Goal: Transaction & Acquisition: Purchase product/service

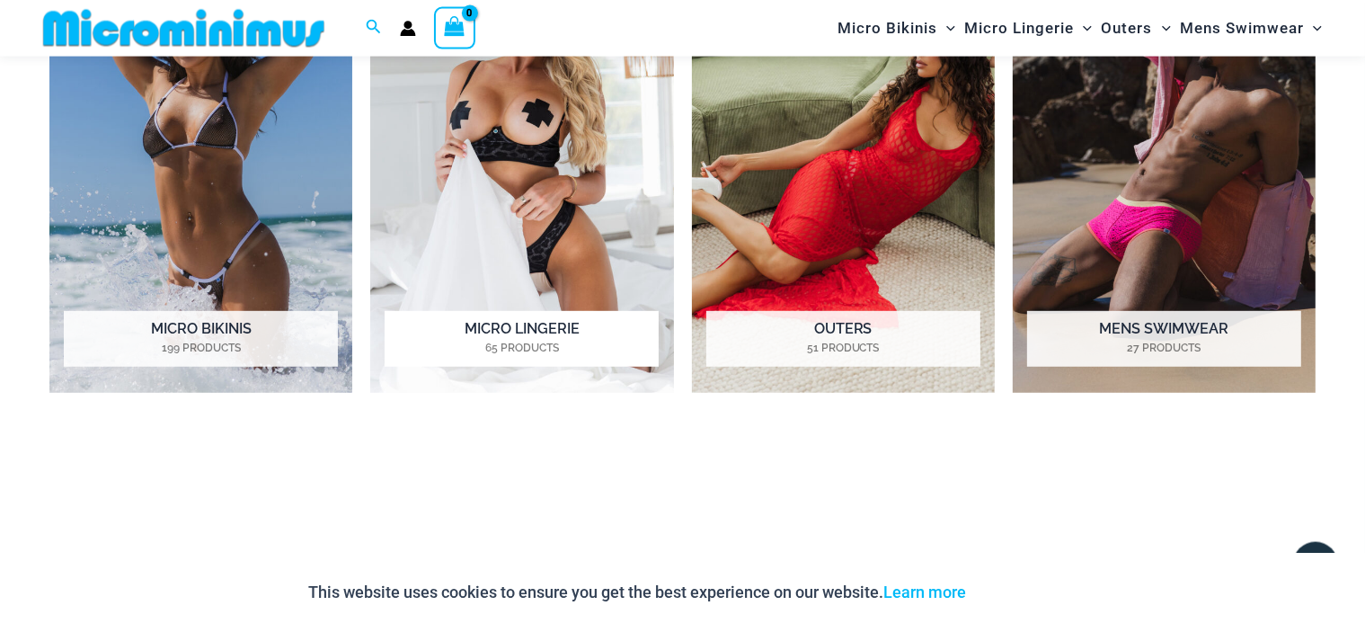
scroll to position [806, 0]
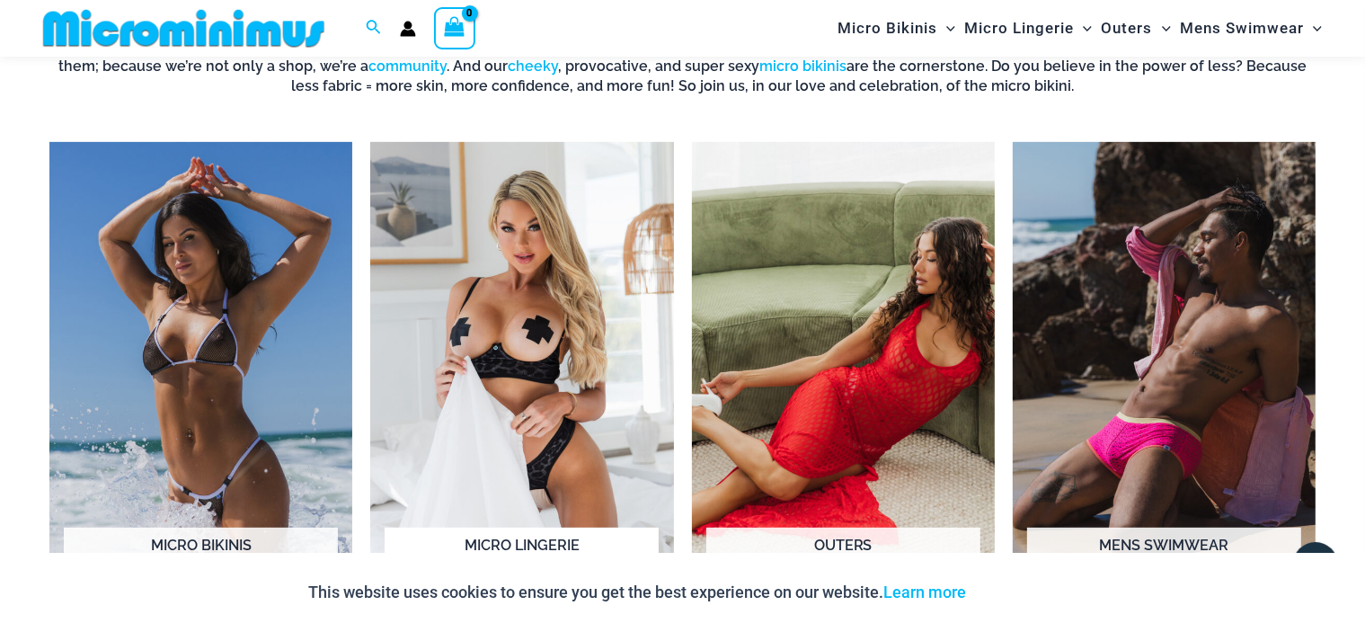
click at [482, 274] on img "Visit product category Micro Lingerie" at bounding box center [521, 375] width 303 height 467
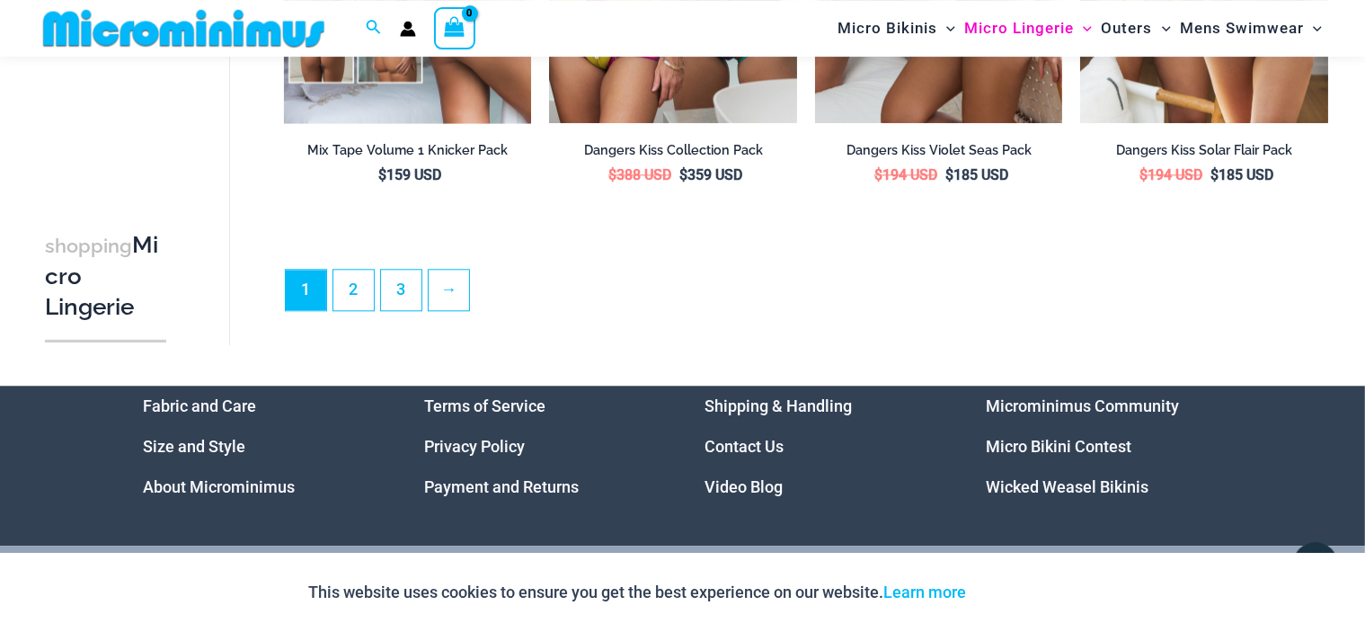
scroll to position [4508, 0]
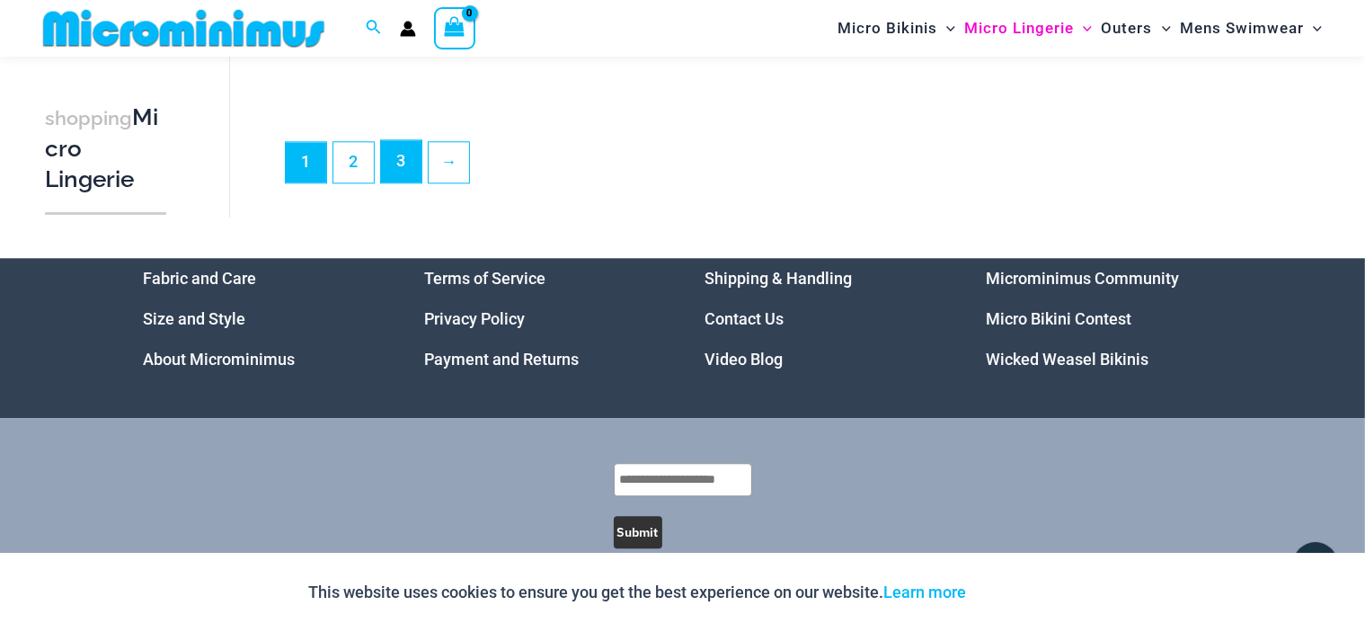
click at [400, 176] on link "3" at bounding box center [401, 161] width 40 height 42
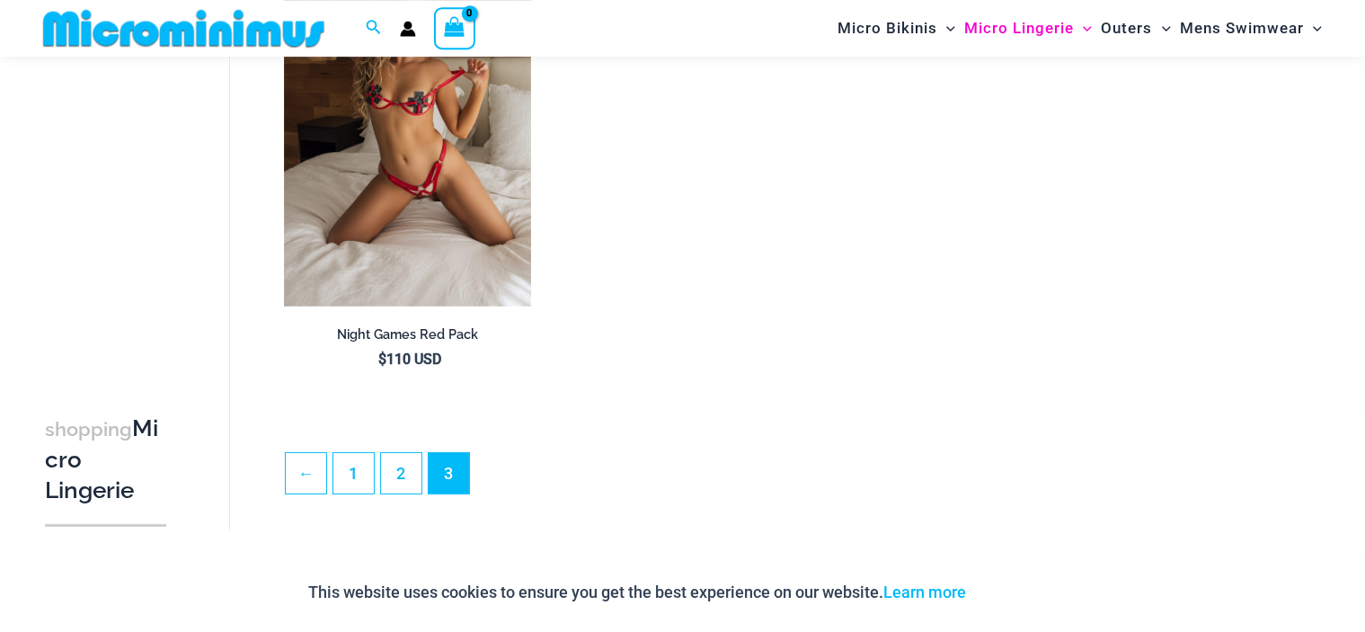
scroll to position [395, 0]
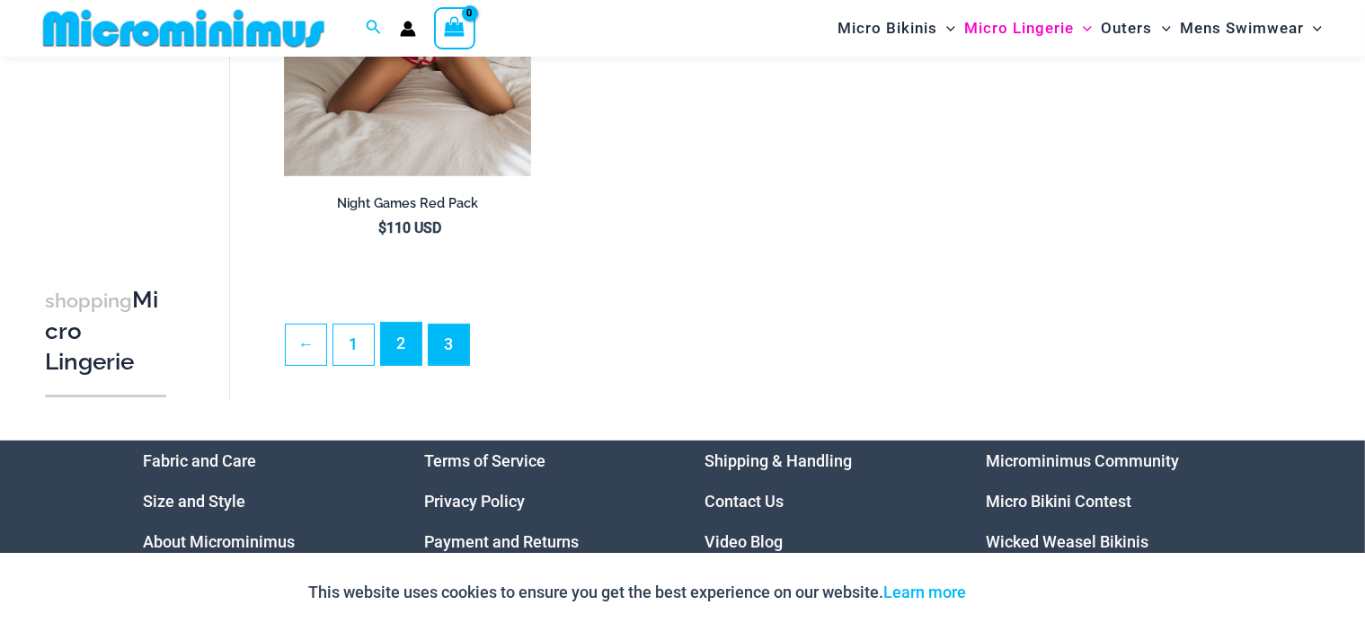
click at [409, 329] on link "2" at bounding box center [401, 344] width 40 height 42
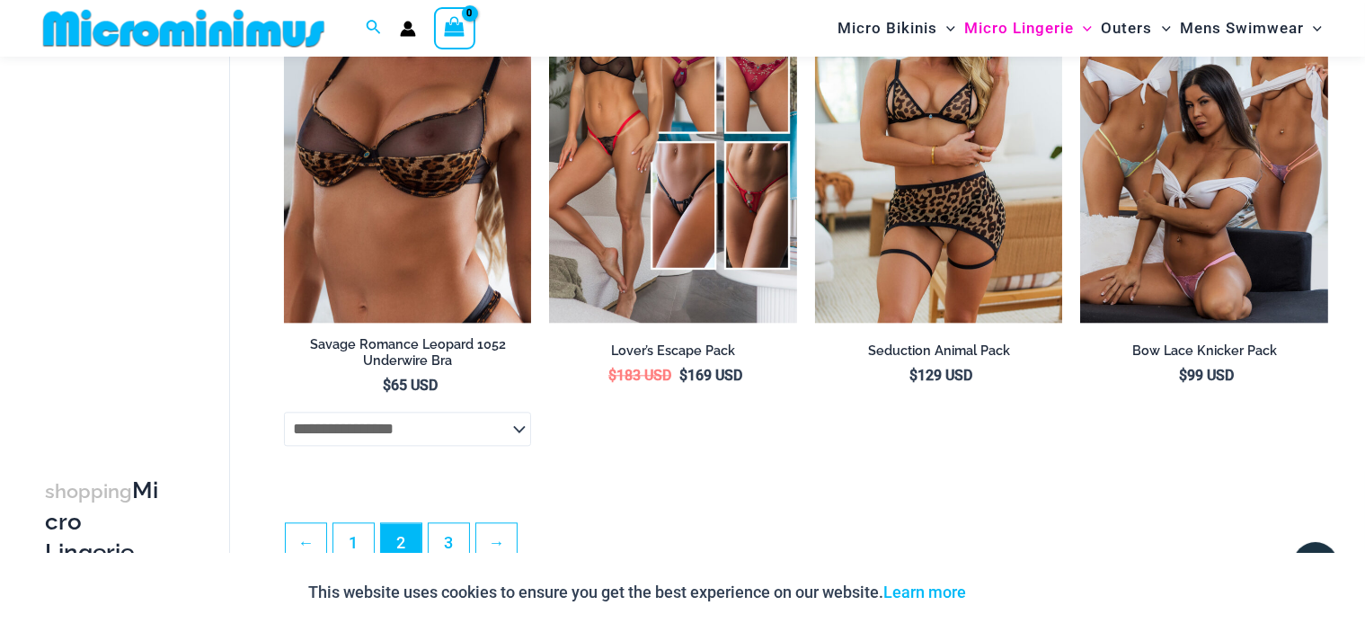
scroll to position [3685, 0]
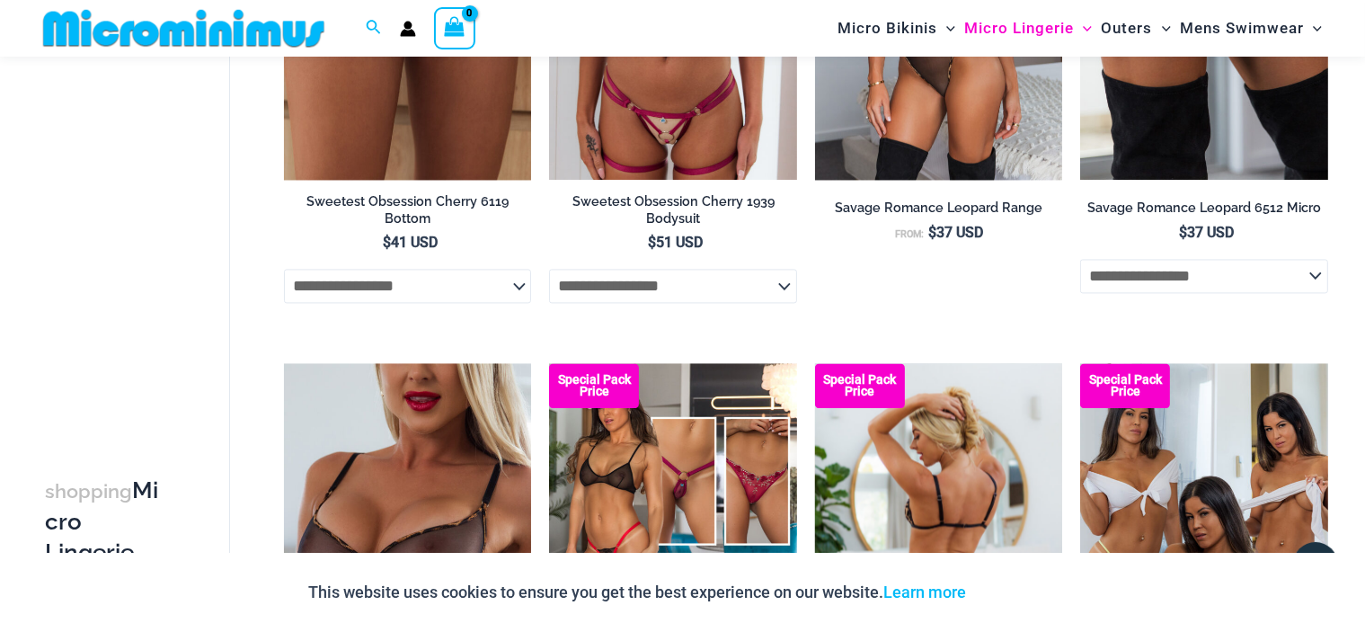
click at [945, 484] on img at bounding box center [939, 548] width 248 height 371
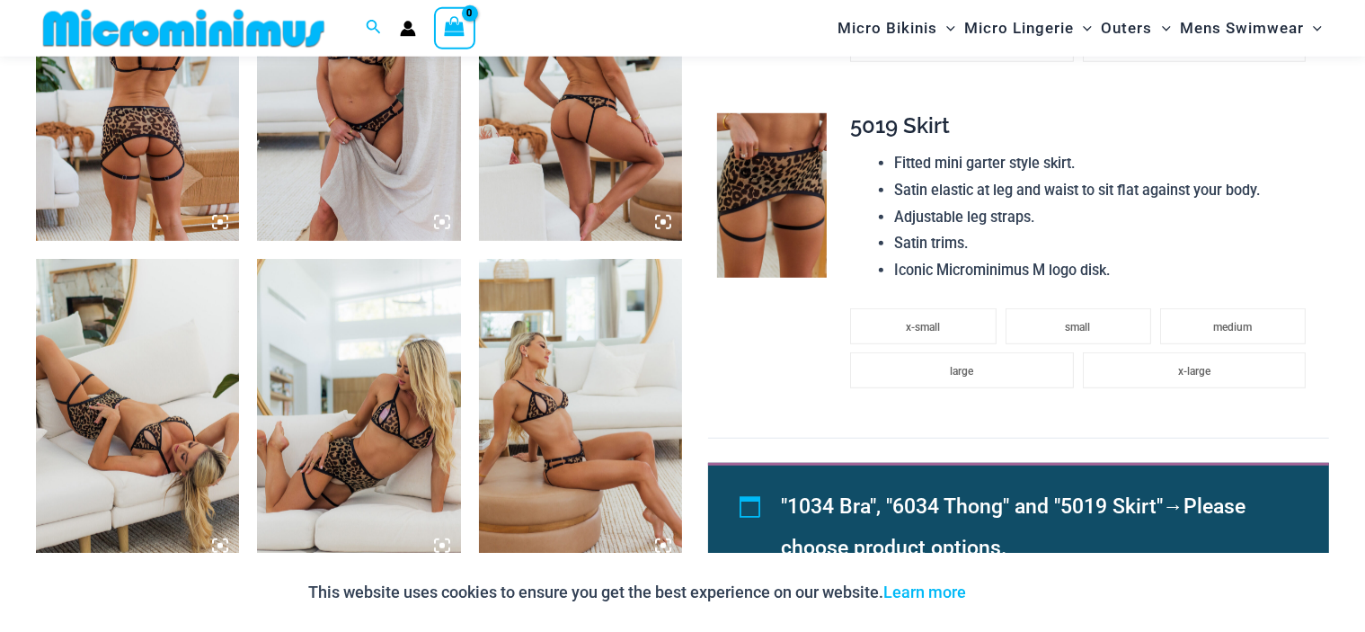
scroll to position [1217, 0]
click at [347, 165] on img at bounding box center [358, 88] width 203 height 306
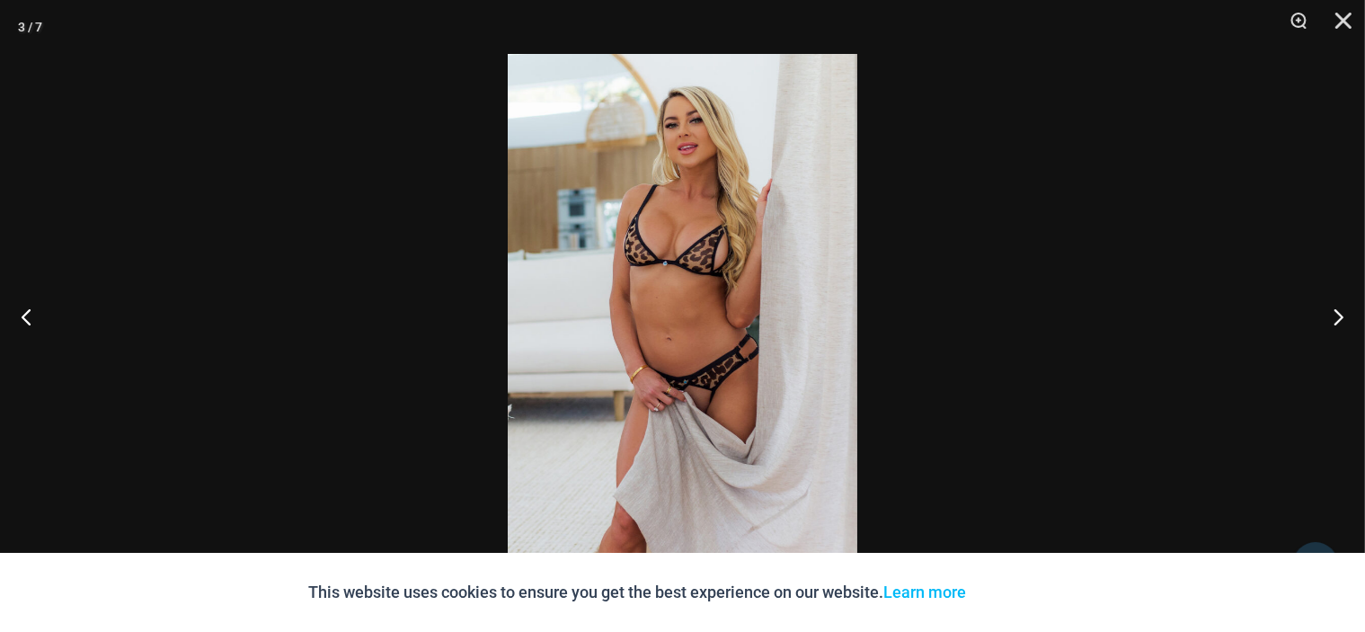
click at [642, 225] on img at bounding box center [683, 316] width 350 height 524
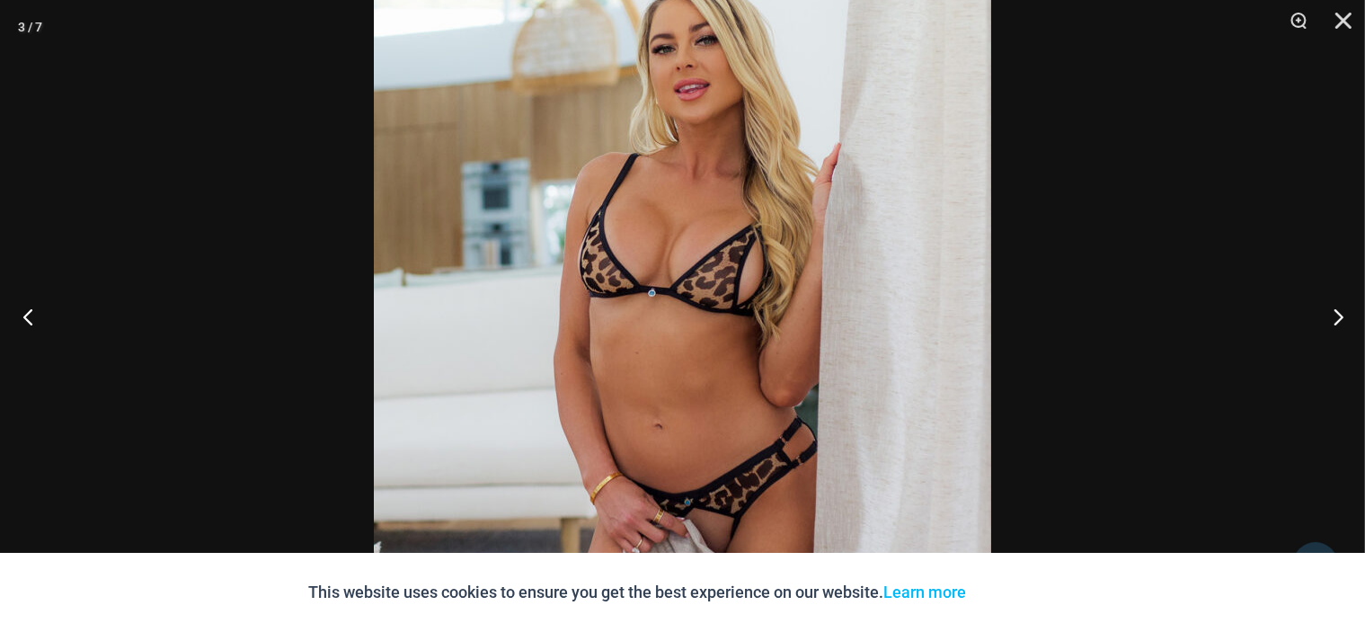
click at [27, 307] on button "Previous" at bounding box center [33, 316] width 67 height 90
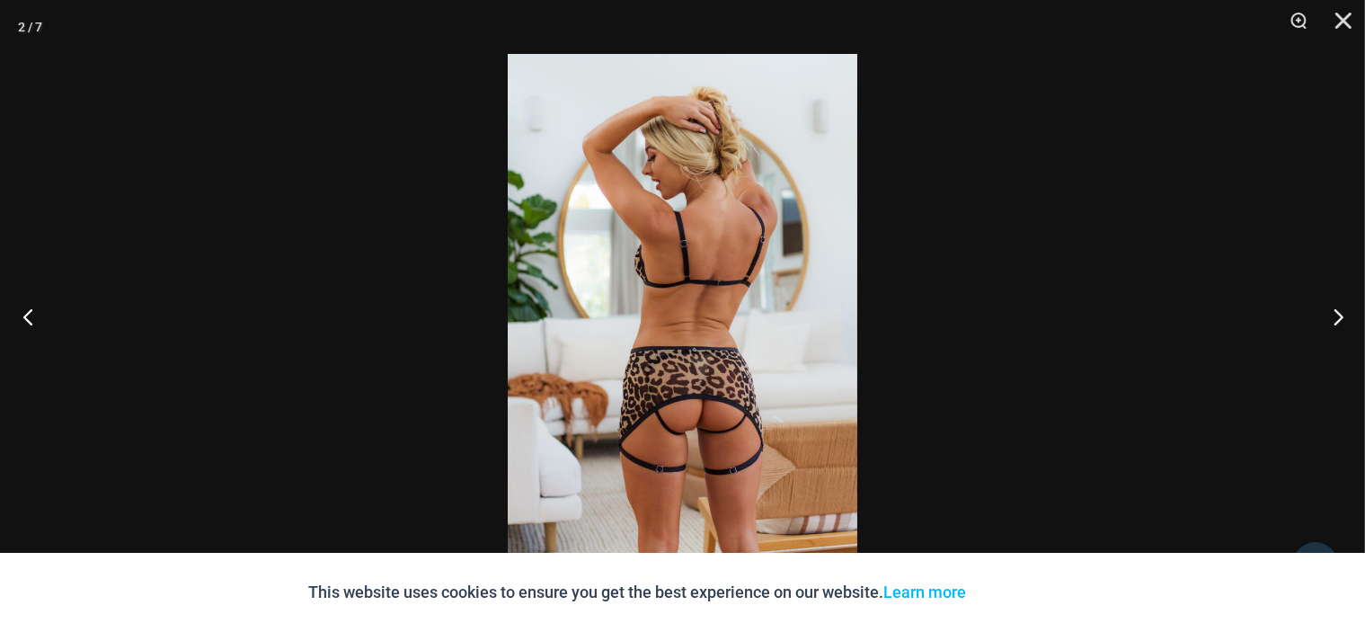
click at [27, 307] on button "Previous" at bounding box center [33, 316] width 67 height 90
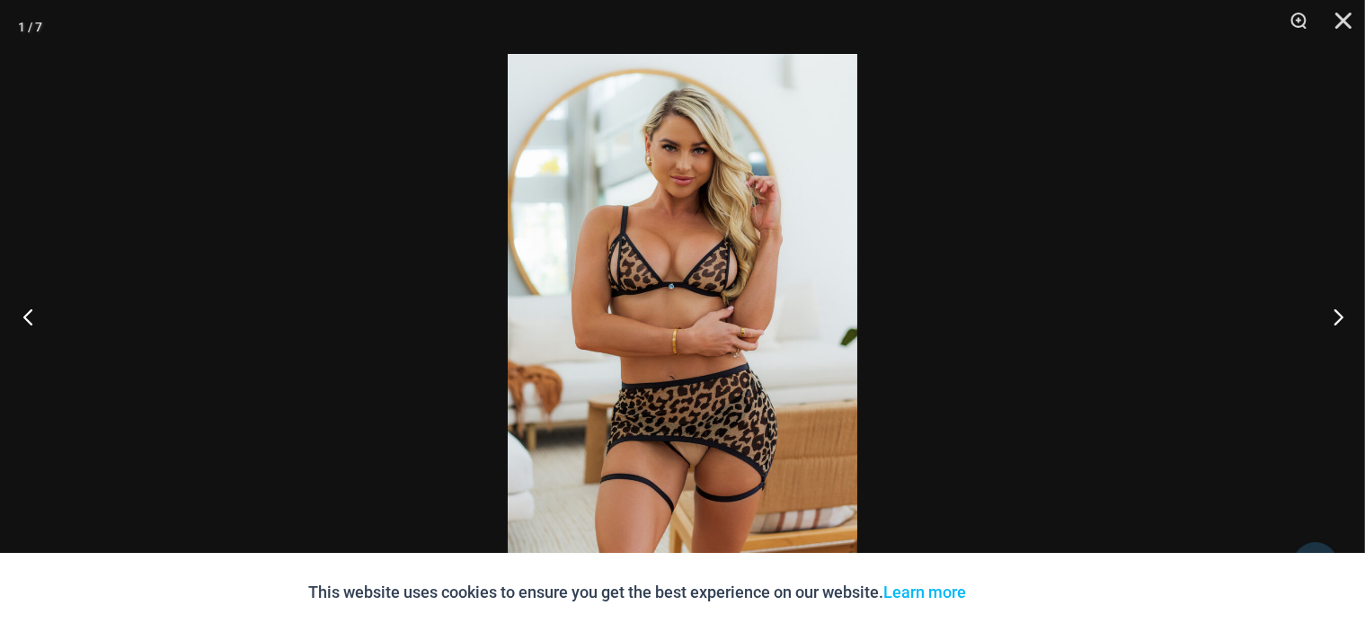
click at [27, 307] on button "Previous" at bounding box center [33, 316] width 67 height 90
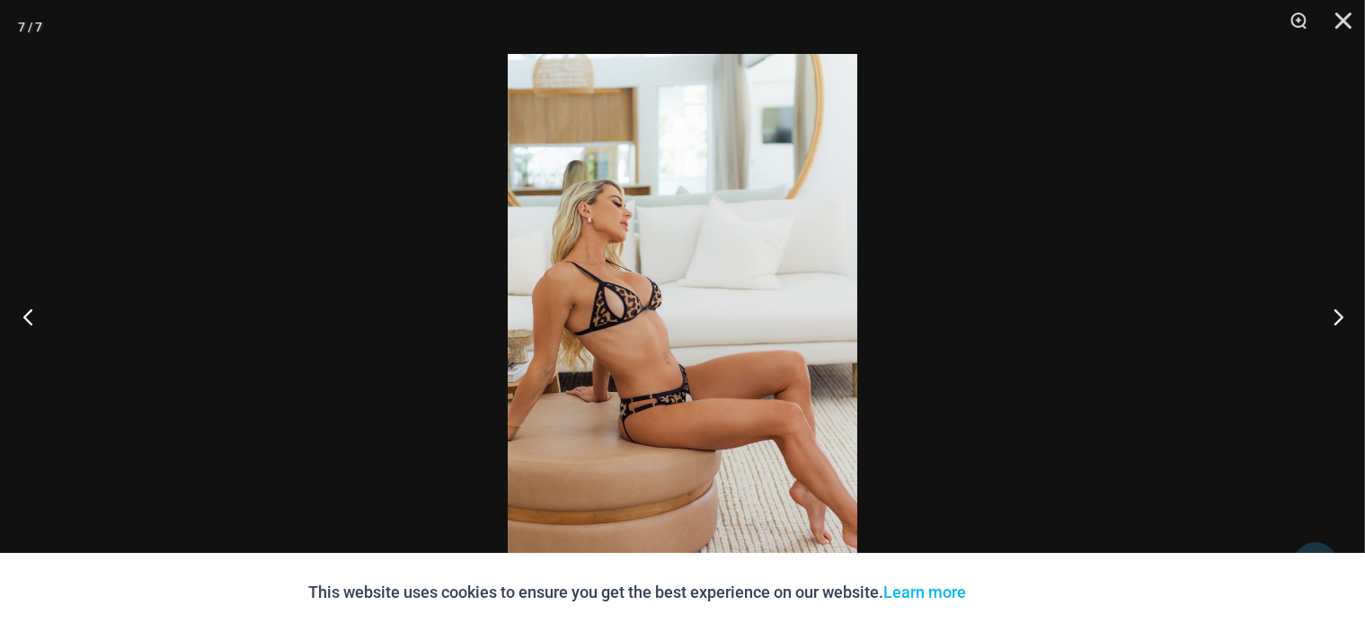
click at [27, 307] on button "Previous" at bounding box center [33, 316] width 67 height 90
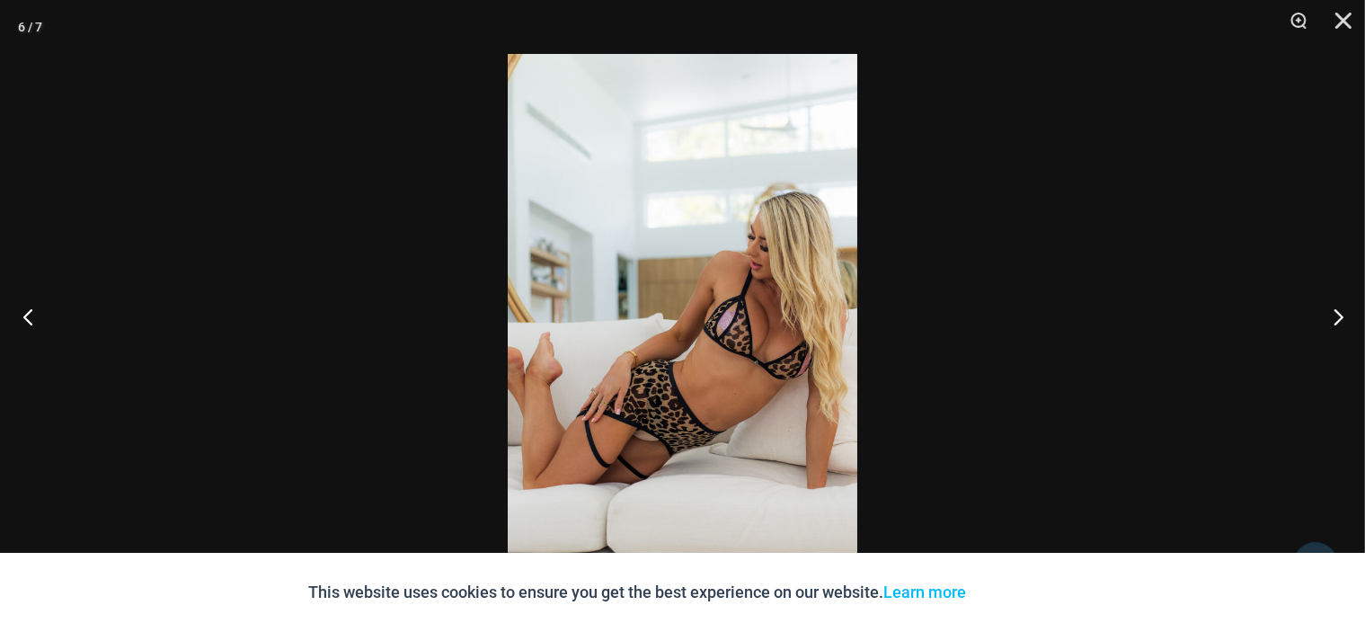
click at [27, 307] on button "Previous" at bounding box center [33, 316] width 67 height 90
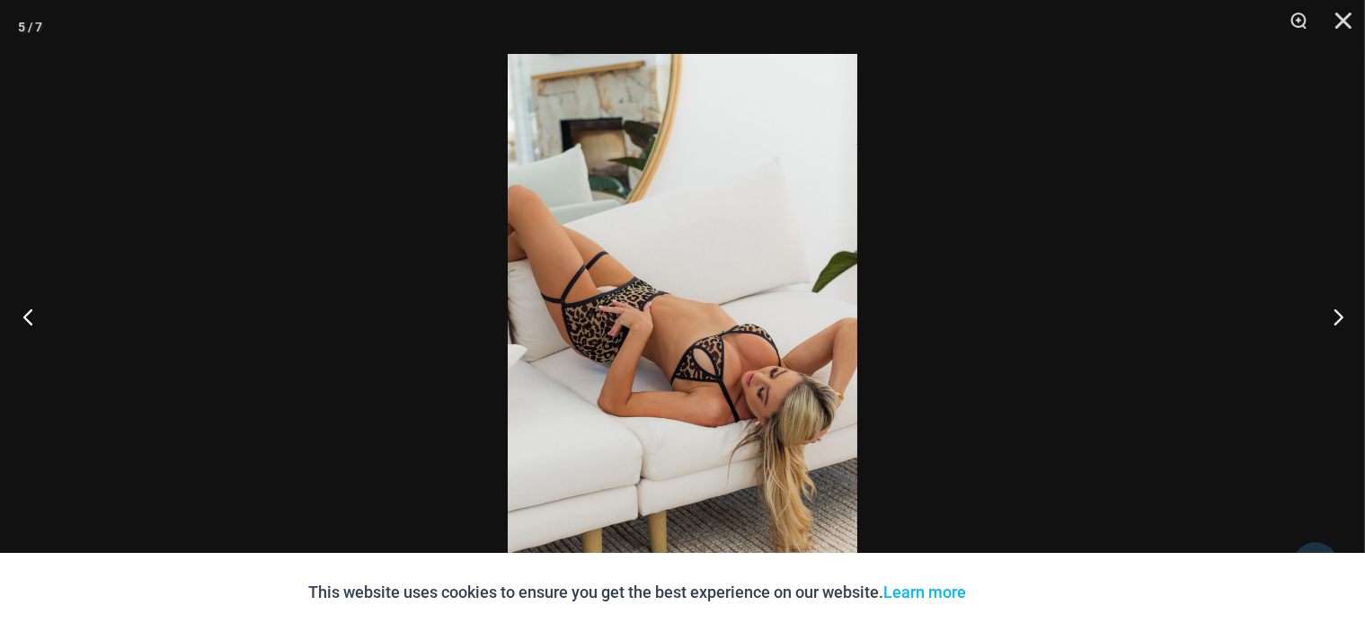
click at [27, 307] on button "Previous" at bounding box center [33, 316] width 67 height 90
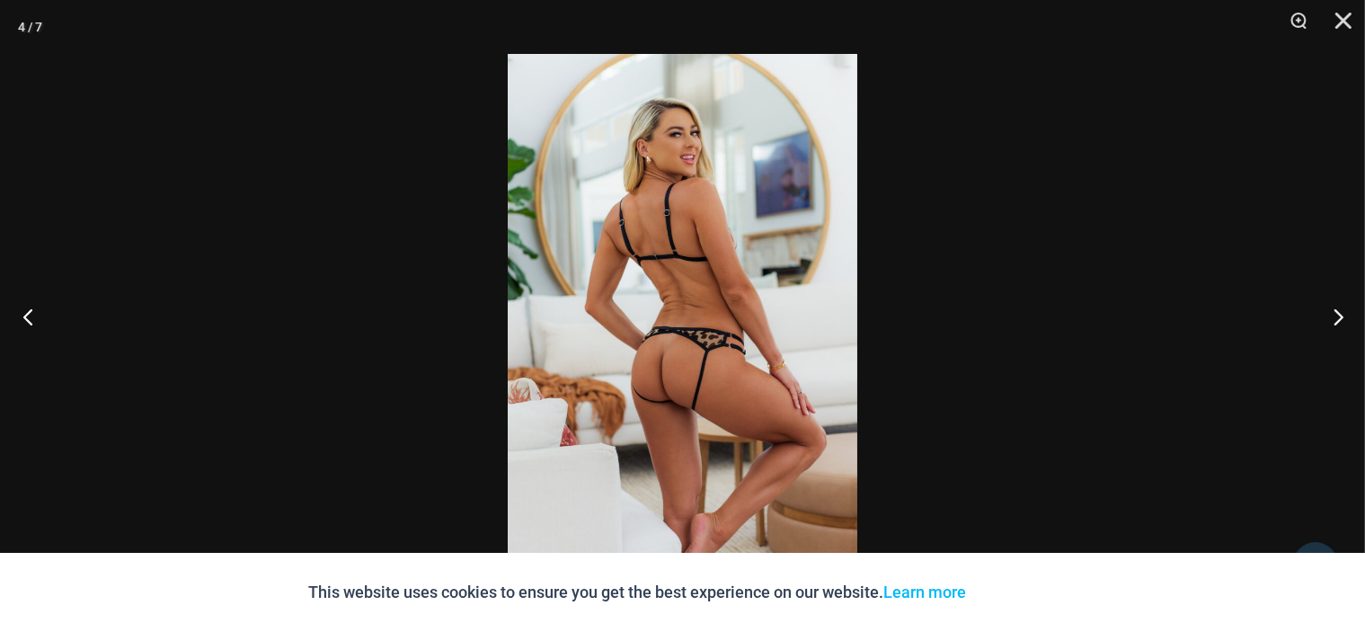
click at [27, 307] on button "Previous" at bounding box center [33, 316] width 67 height 90
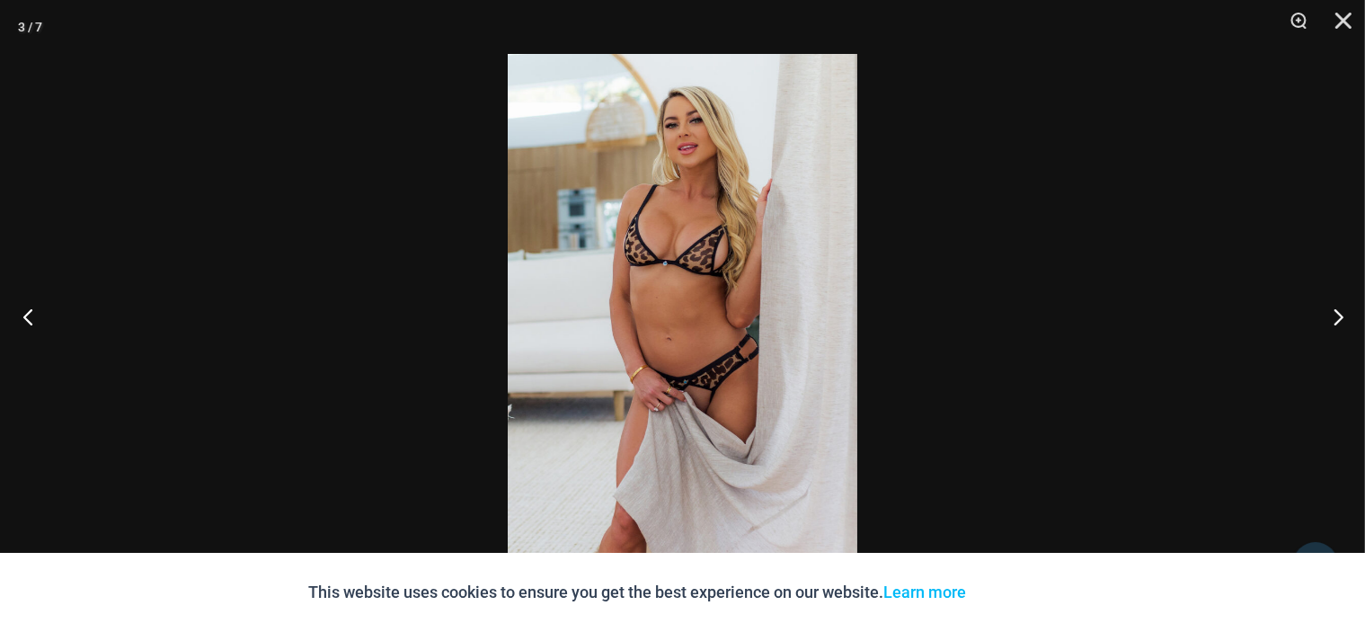
click at [27, 307] on button "Previous" at bounding box center [33, 316] width 67 height 90
